Goal: Information Seeking & Learning: Learn about a topic

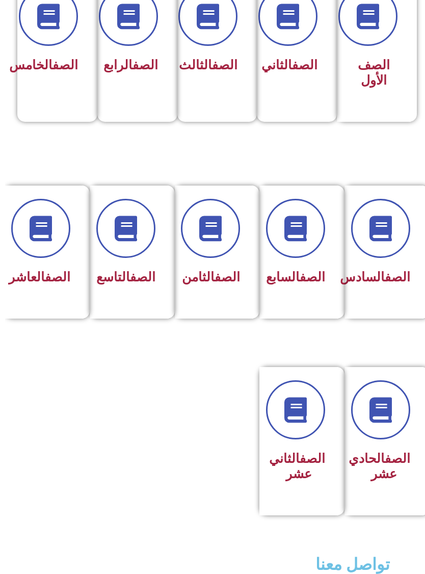
scroll to position [305, -5]
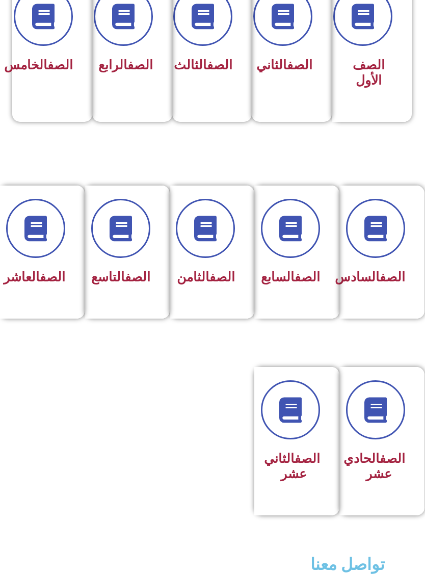
click at [389, 241] on icon at bounding box center [375, 228] width 25 height 25
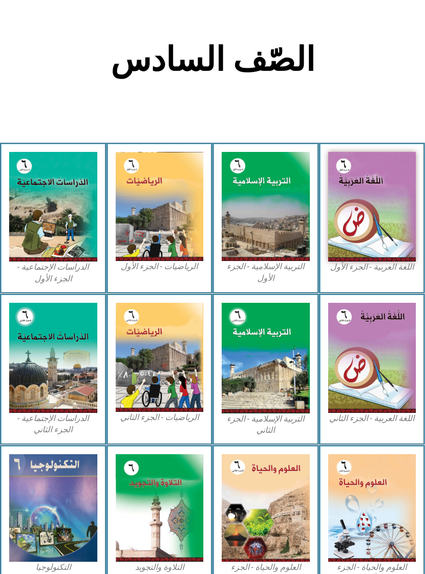
scroll to position [183, 0]
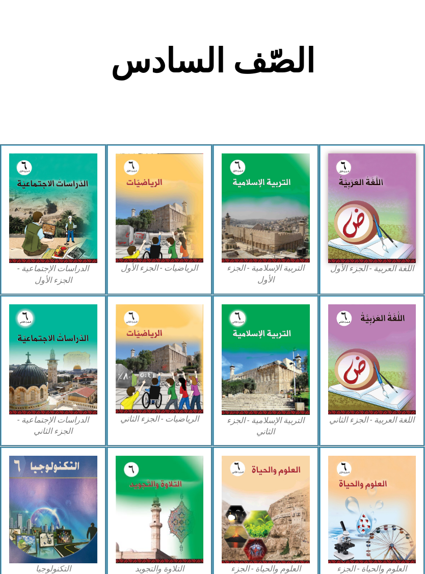
click at [197, 244] on img at bounding box center [160, 207] width 88 height 109
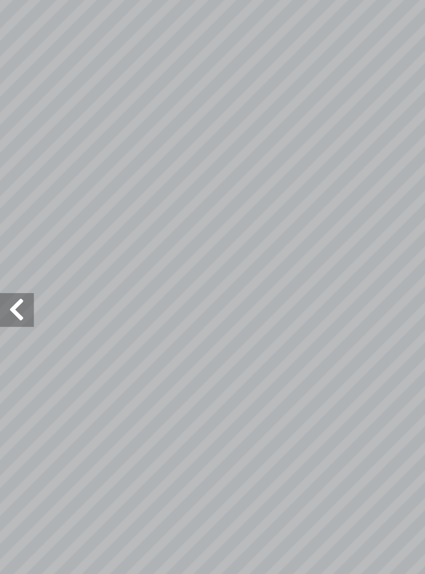
click at [7, 270] on span at bounding box center [10, 280] width 20 height 20
click at [8, 270] on span at bounding box center [10, 280] width 20 height 20
click at [12, 270] on span at bounding box center [10, 280] width 20 height 20
click at [13, 270] on span at bounding box center [10, 280] width 20 height 20
click at [10, 270] on span at bounding box center [10, 280] width 20 height 20
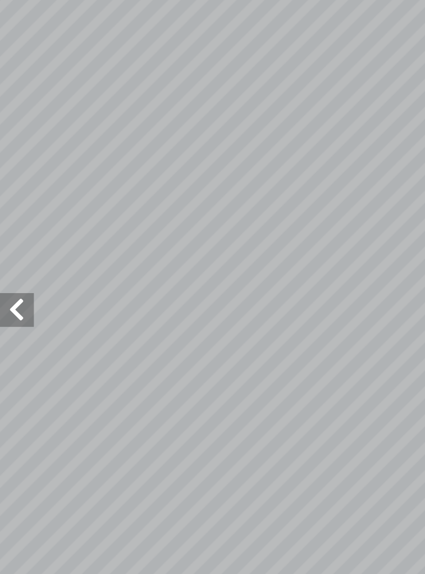
click at [7, 270] on span at bounding box center [10, 280] width 20 height 20
click at [15, 270] on span at bounding box center [10, 280] width 20 height 20
click at [11, 270] on span at bounding box center [10, 280] width 20 height 20
click at [9, 270] on span at bounding box center [10, 280] width 20 height 20
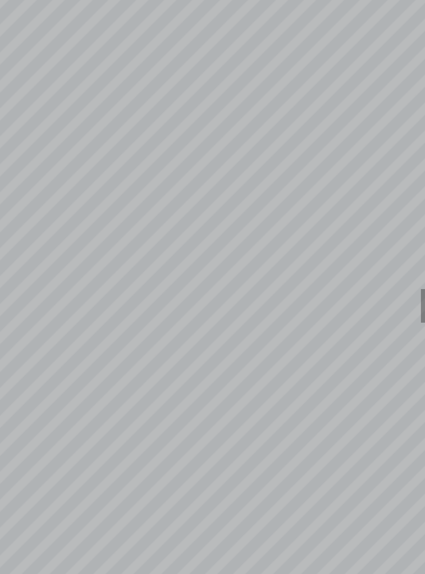
click at [405, 270] on span at bounding box center [415, 280] width 20 height 20
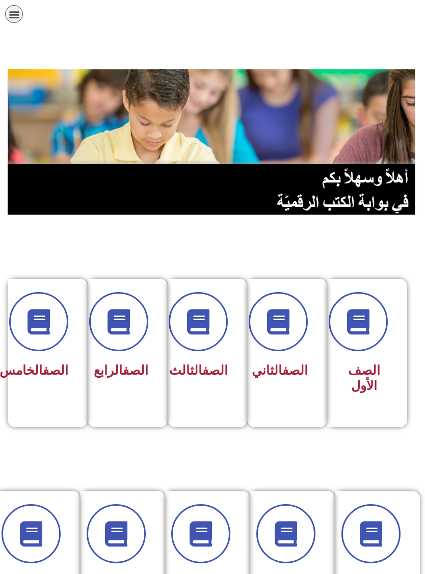
click at [315, 190] on img at bounding box center [213, 141] width 410 height 145
click at [345, 184] on img at bounding box center [213, 141] width 410 height 145
click at [359, 167] on img at bounding box center [213, 141] width 410 height 145
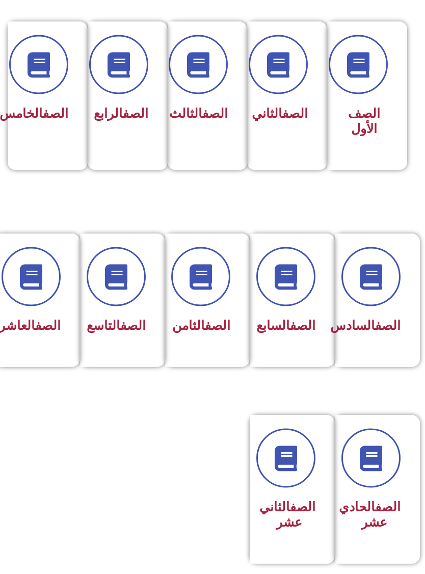
scroll to position [257, 0]
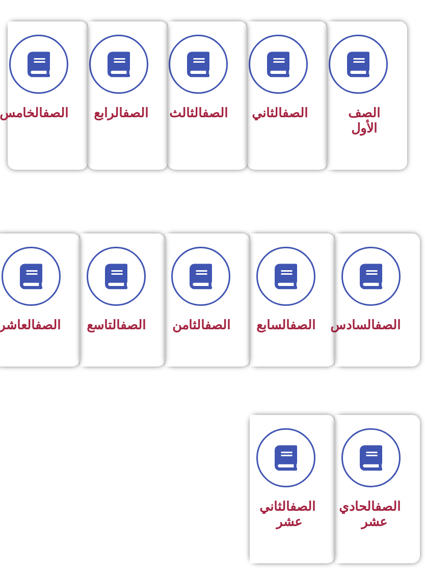
click at [384, 291] on span at bounding box center [371, 276] width 59 height 59
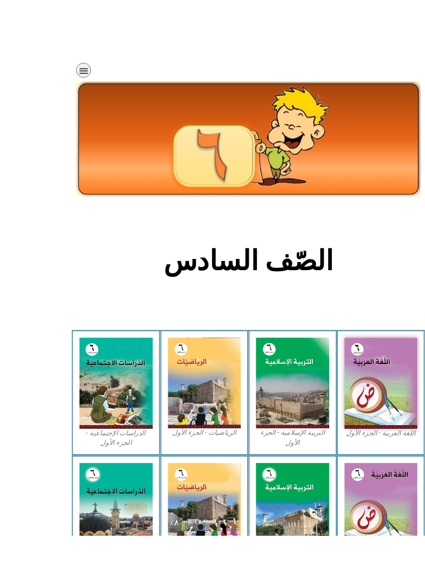
scroll to position [69, 0]
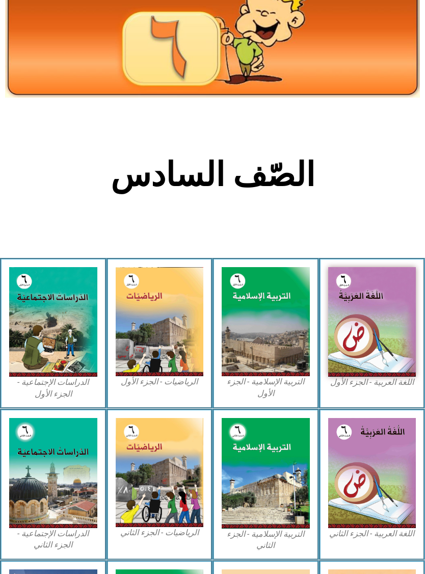
click at [140, 336] on img at bounding box center [160, 321] width 88 height 109
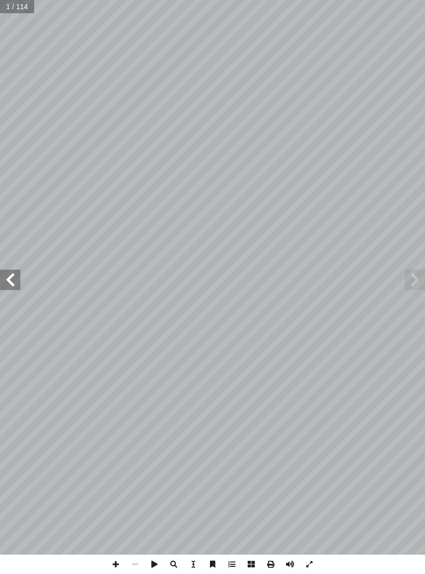
click at [411, 290] on span at bounding box center [415, 280] width 20 height 20
click at [405, 278] on span at bounding box center [415, 280] width 20 height 20
click at [14, 276] on span at bounding box center [10, 280] width 20 height 20
click at [9, 270] on span at bounding box center [10, 280] width 20 height 20
click at [5, 278] on span at bounding box center [10, 280] width 20 height 20
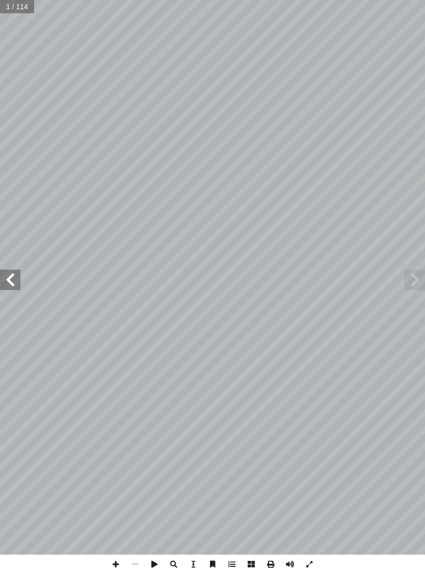
click at [12, 281] on span at bounding box center [10, 280] width 20 height 20
click at [14, 285] on span at bounding box center [10, 280] width 20 height 20
click at [12, 279] on span at bounding box center [10, 280] width 20 height 20
click at [6, 277] on span at bounding box center [10, 280] width 20 height 20
click at [8, 281] on span at bounding box center [10, 280] width 20 height 20
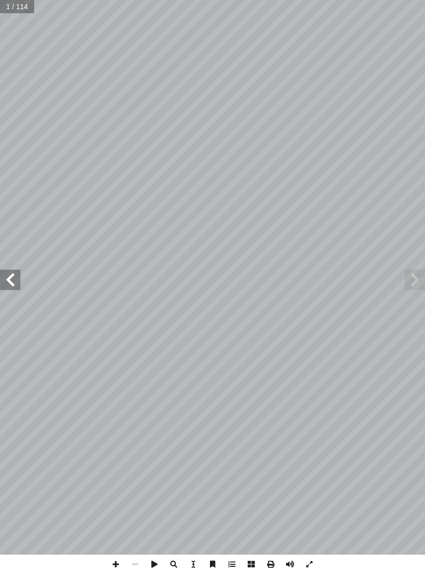
click at [11, 280] on span at bounding box center [10, 280] width 20 height 20
click at [6, 279] on span at bounding box center [10, 280] width 20 height 20
click at [423, 287] on span at bounding box center [415, 280] width 20 height 20
click at [424, 281] on span at bounding box center [415, 280] width 20 height 20
click at [13, 270] on span at bounding box center [10, 280] width 20 height 20
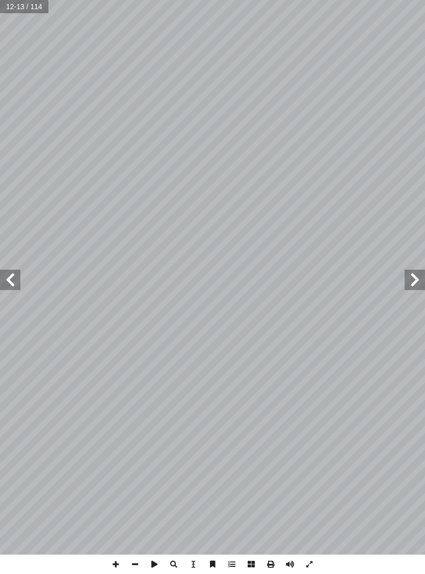
click at [18, 275] on span at bounding box center [10, 280] width 20 height 20
click at [17, 275] on span at bounding box center [10, 280] width 20 height 20
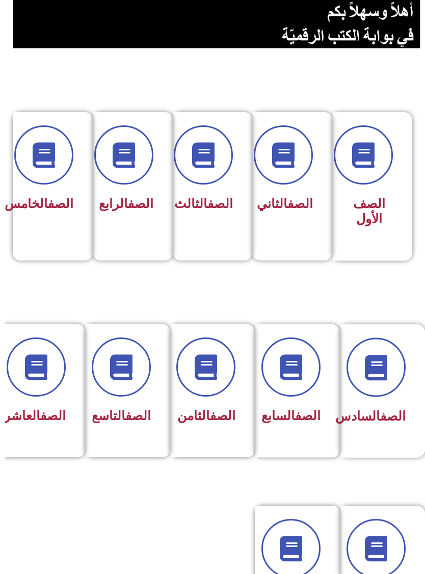
scroll to position [167, -5]
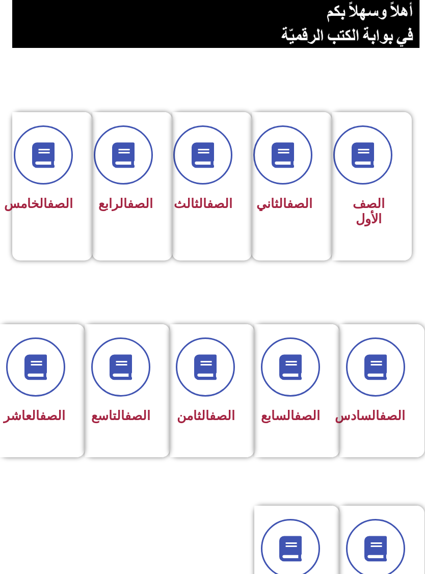
click at [381, 351] on span at bounding box center [375, 367] width 59 height 59
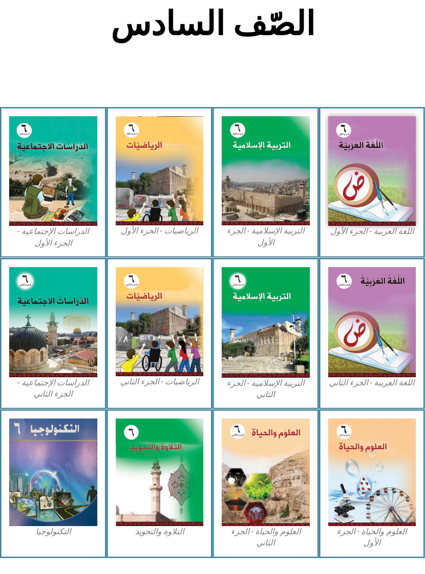
scroll to position [220, 0]
click at [390, 180] on img at bounding box center [372, 171] width 88 height 110
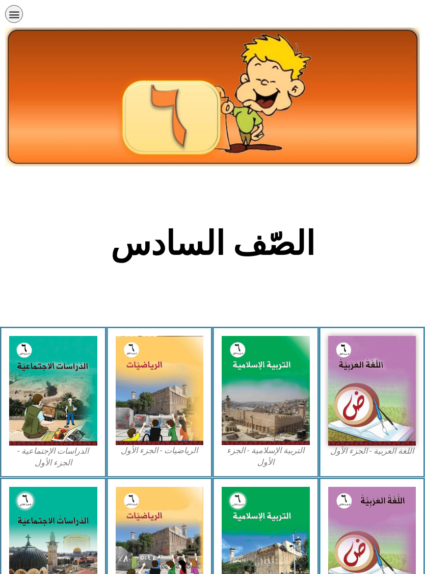
scroll to position [232, 0]
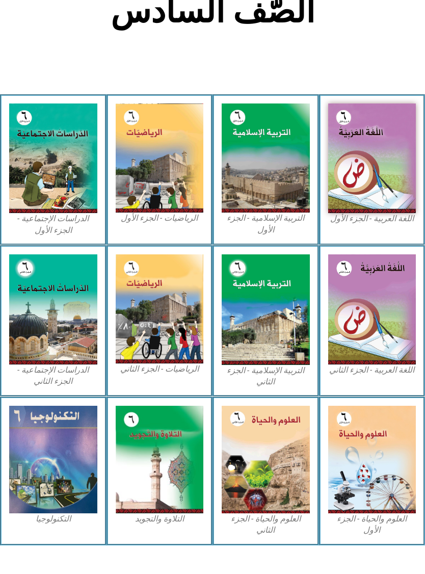
click at [379, 447] on img at bounding box center [372, 460] width 88 height 108
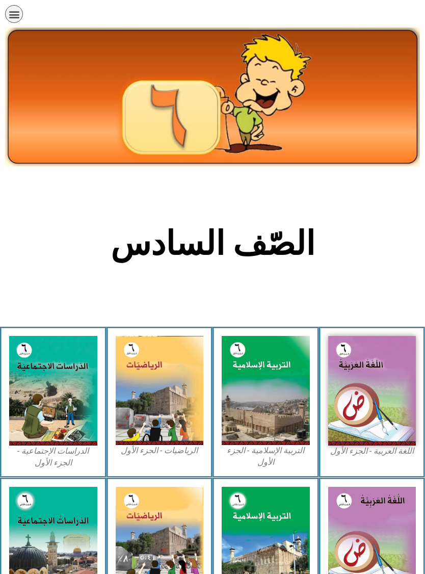
scroll to position [232, 0]
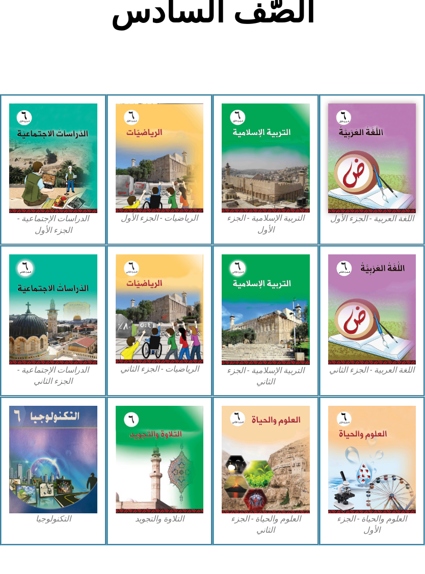
click at [380, 433] on img at bounding box center [372, 460] width 88 height 108
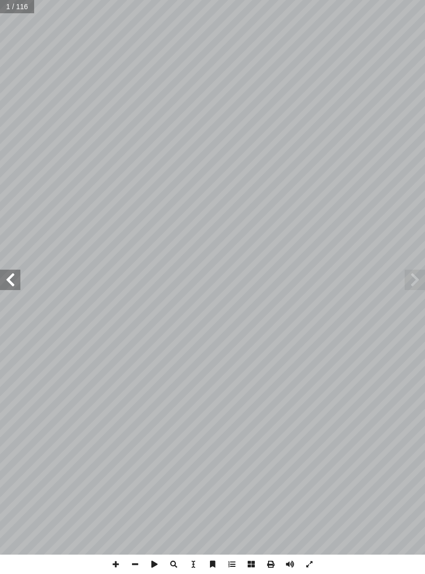
click at [2, 285] on span at bounding box center [10, 280] width 20 height 20
click at [19, 278] on span at bounding box center [10, 280] width 20 height 20
click at [17, 281] on span at bounding box center [10, 280] width 20 height 20
click at [19, 274] on span at bounding box center [10, 280] width 20 height 20
click at [15, 281] on span at bounding box center [10, 280] width 20 height 20
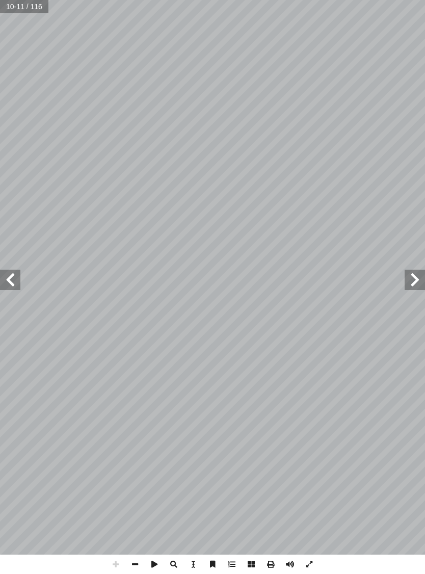
click at [13, 276] on span at bounding box center [10, 280] width 20 height 20
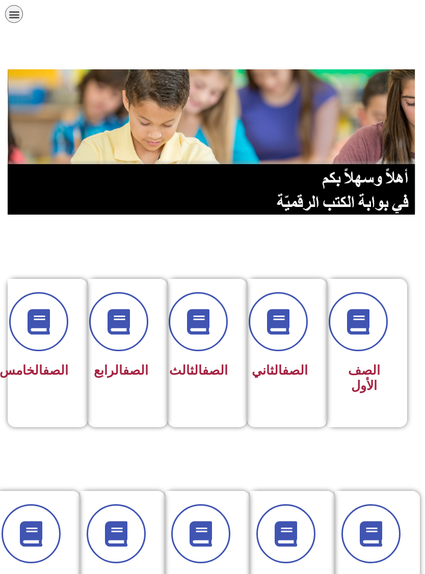
click at [369, 487] on section "الصف السادس الصف السابع الصف الثامن الصف التاسع الصف العاشر" at bounding box center [212, 569] width 425 height 182
click at [388, 525] on span at bounding box center [371, 533] width 59 height 59
click at [387, 533] on span at bounding box center [371, 533] width 59 height 59
click at [390, 547] on span at bounding box center [371, 533] width 59 height 59
click at [388, 550] on span at bounding box center [371, 533] width 59 height 59
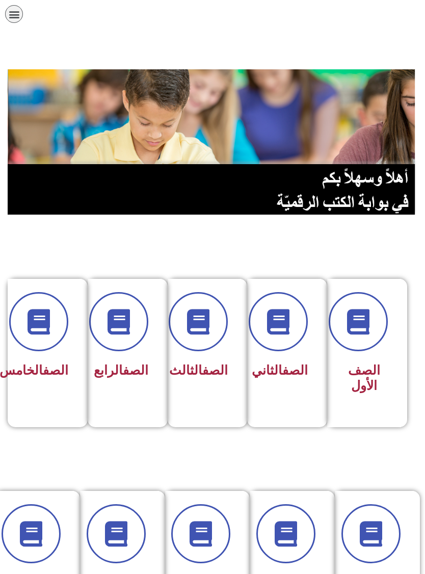
click at [379, 520] on span at bounding box center [371, 533] width 59 height 59
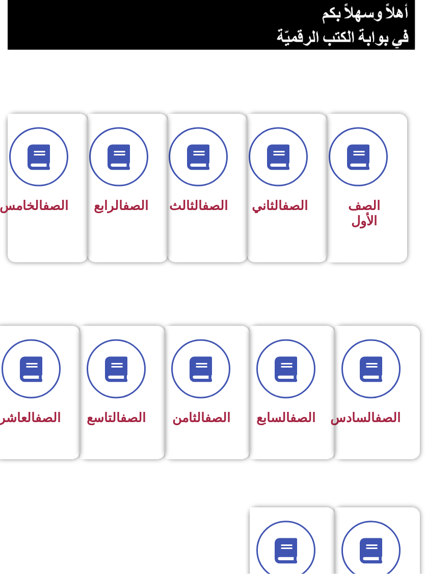
scroll to position [181, 0]
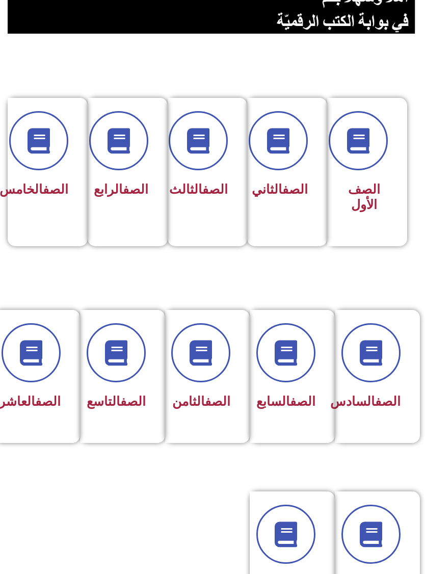
click at [389, 409] on span "الصف السادس" at bounding box center [365, 401] width 70 height 15
click at [364, 357] on icon at bounding box center [370, 352] width 25 height 25
click at [367, 340] on icon at bounding box center [370, 352] width 25 height 25
click at [385, 365] on span at bounding box center [371, 352] width 59 height 59
click at [386, 347] on span at bounding box center [371, 352] width 59 height 59
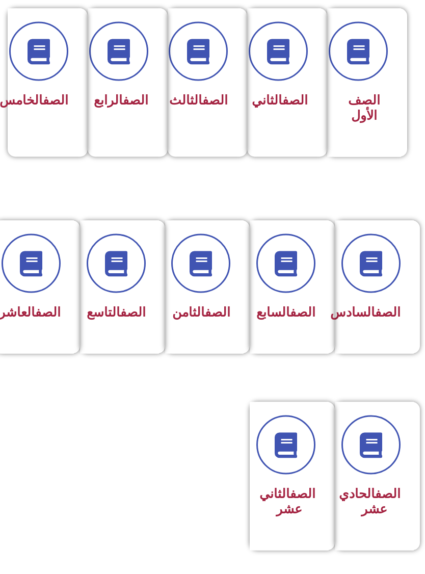
scroll to position [271, 0]
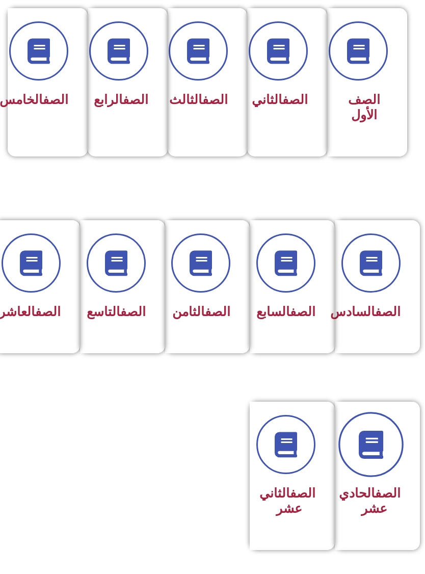
click at [361, 459] on icon at bounding box center [371, 445] width 28 height 28
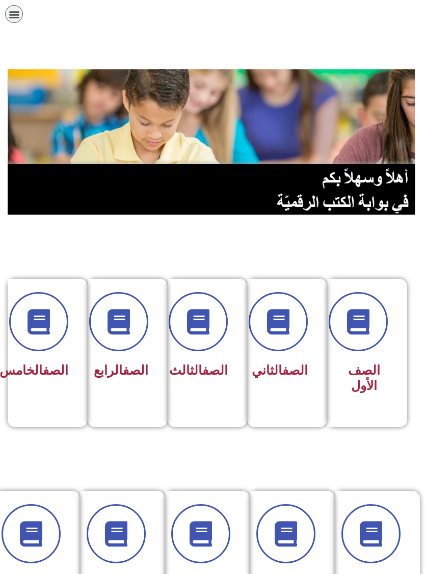
scroll to position [271, 0]
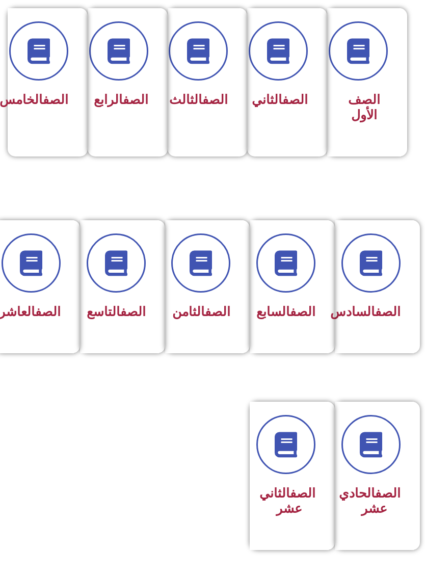
click at [379, 258] on icon at bounding box center [370, 262] width 25 height 25
click at [375, 314] on link "الصف" at bounding box center [387, 311] width 25 height 15
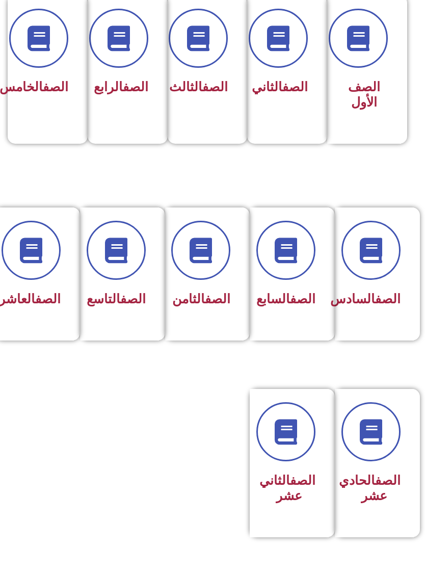
click at [375, 256] on icon at bounding box center [370, 250] width 25 height 25
click at [375, 305] on link "الصف" at bounding box center [387, 299] width 25 height 15
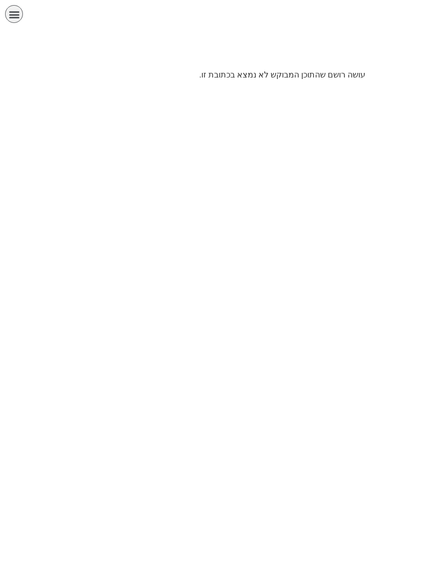
click at [21, 19] on div "תפריט" at bounding box center [14, 14] width 18 height 18
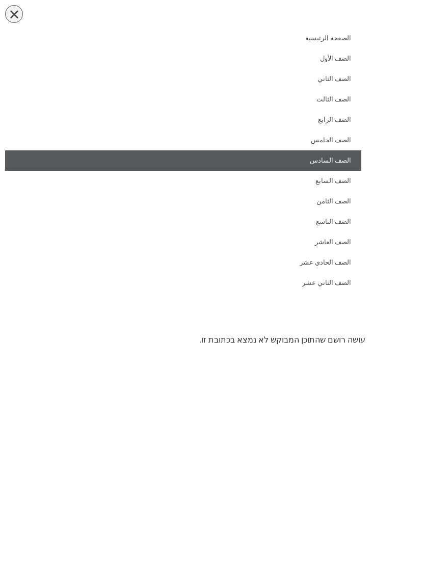
click at [341, 160] on link "الصف السادس" at bounding box center [183, 160] width 356 height 20
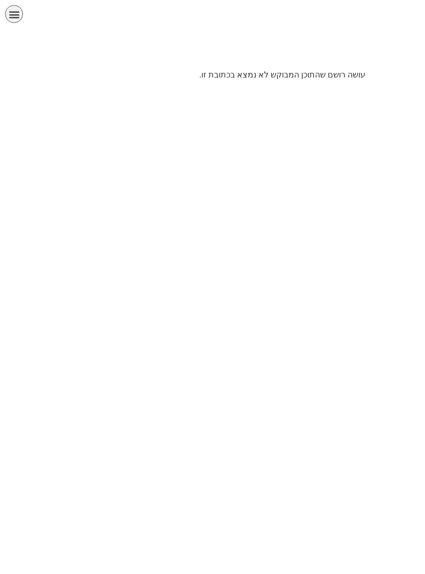
click at [10, 9] on icon "כפתור פתיחת תפריט" at bounding box center [14, 14] width 11 height 11
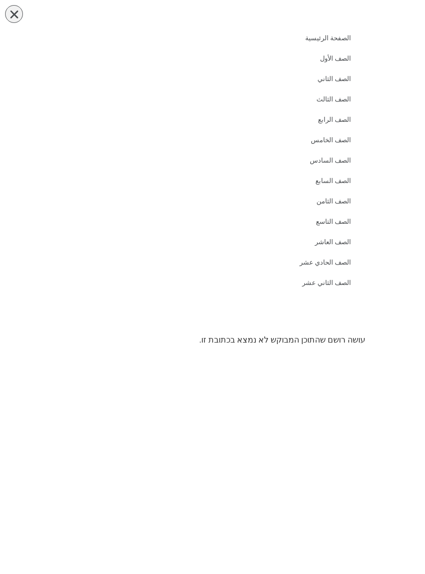
click at [6, 14] on div "תפריט" at bounding box center [14, 14] width 18 height 18
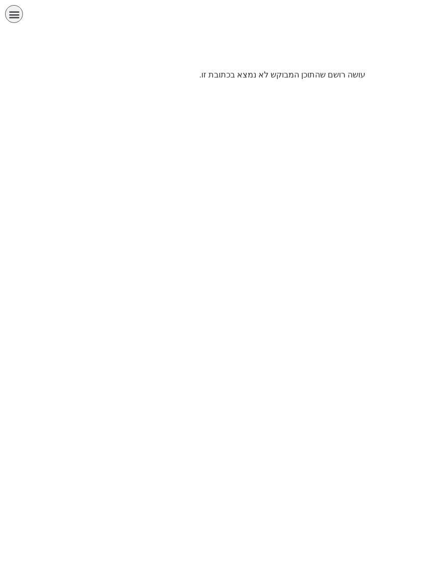
click at [15, 38] on div at bounding box center [212, 51] width 425 height 36
click at [18, 21] on div "תפריט" at bounding box center [14, 14] width 18 height 18
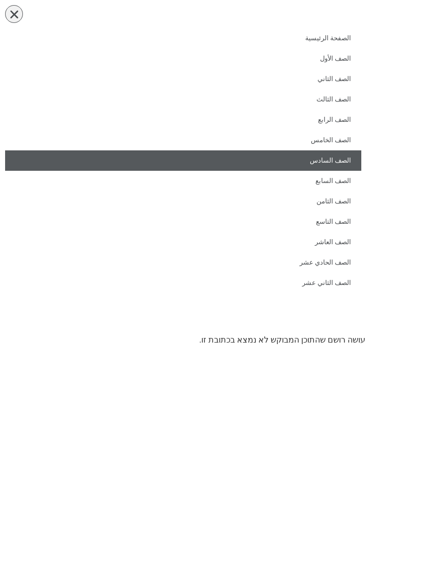
click at [337, 166] on link "الصف السادس" at bounding box center [183, 160] width 356 height 20
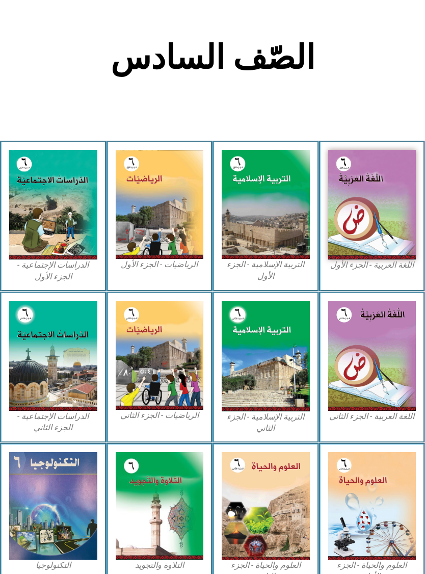
scroll to position [221, 0]
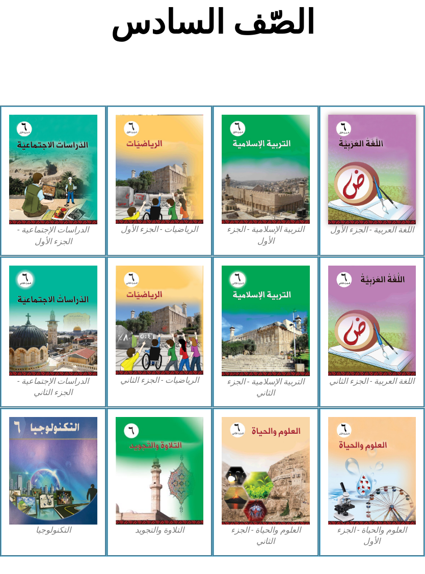
click at [381, 194] on img at bounding box center [372, 170] width 88 height 110
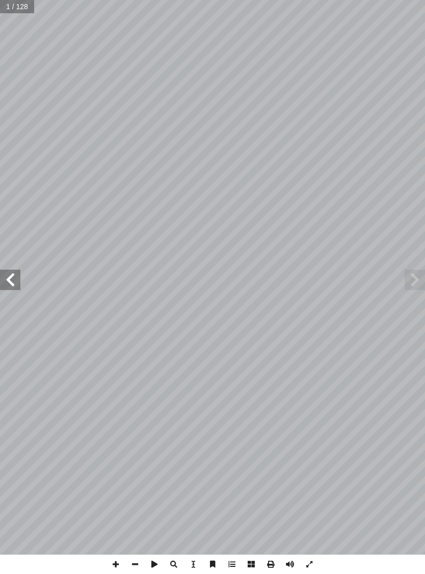
click at [5, 272] on span at bounding box center [10, 280] width 20 height 20
click at [14, 279] on span at bounding box center [10, 280] width 20 height 20
click at [16, 270] on span at bounding box center [10, 280] width 20 height 20
click at [20, 281] on span at bounding box center [10, 280] width 20 height 20
click at [11, 274] on span at bounding box center [10, 280] width 20 height 20
